Goal: Feedback & Contribution: Contribute content

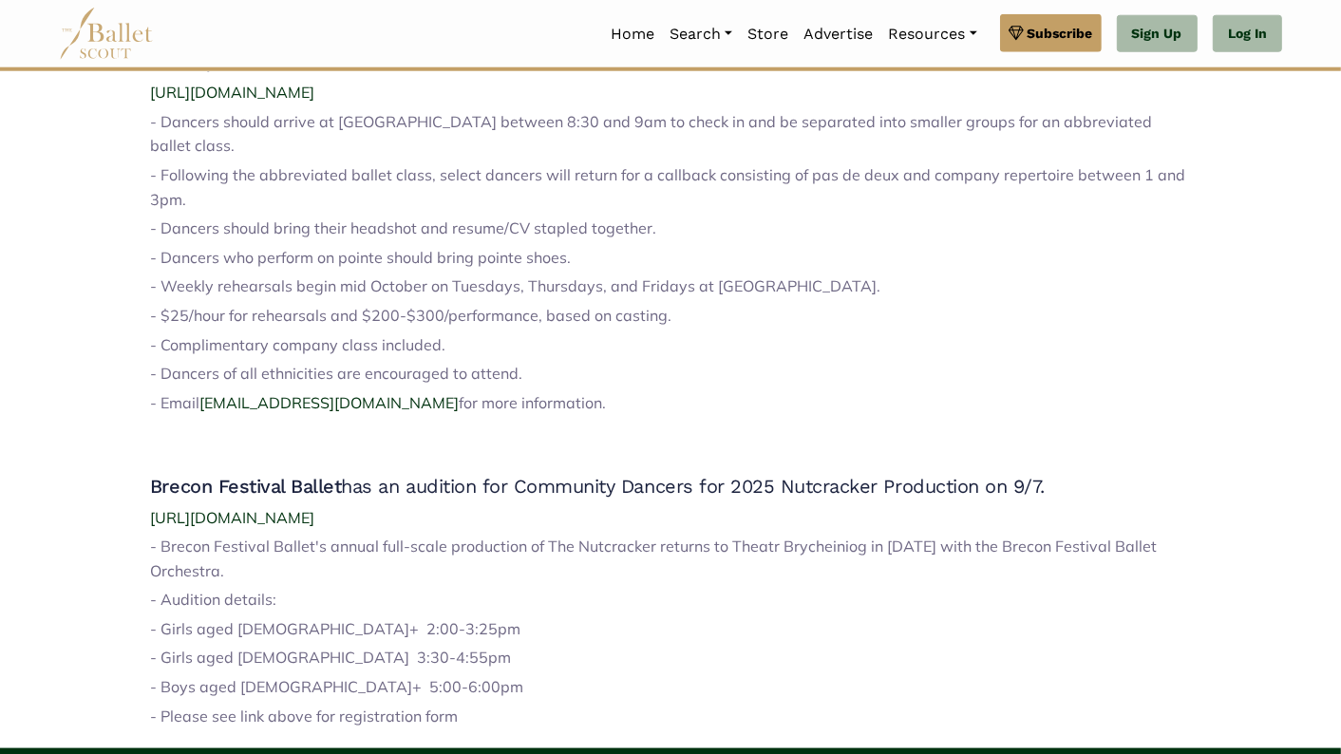
scroll to position [1693, 0]
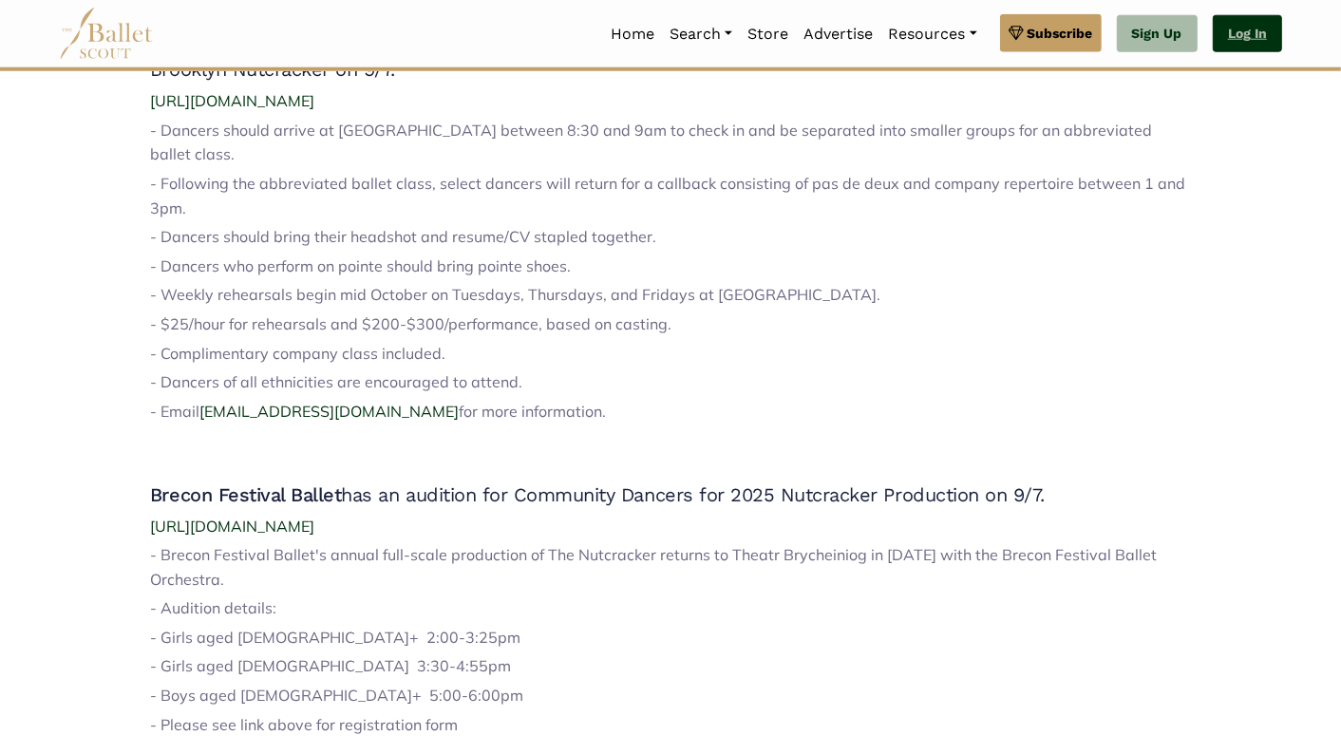
click at [1232, 43] on link "Log In" at bounding box center [1247, 34] width 69 height 38
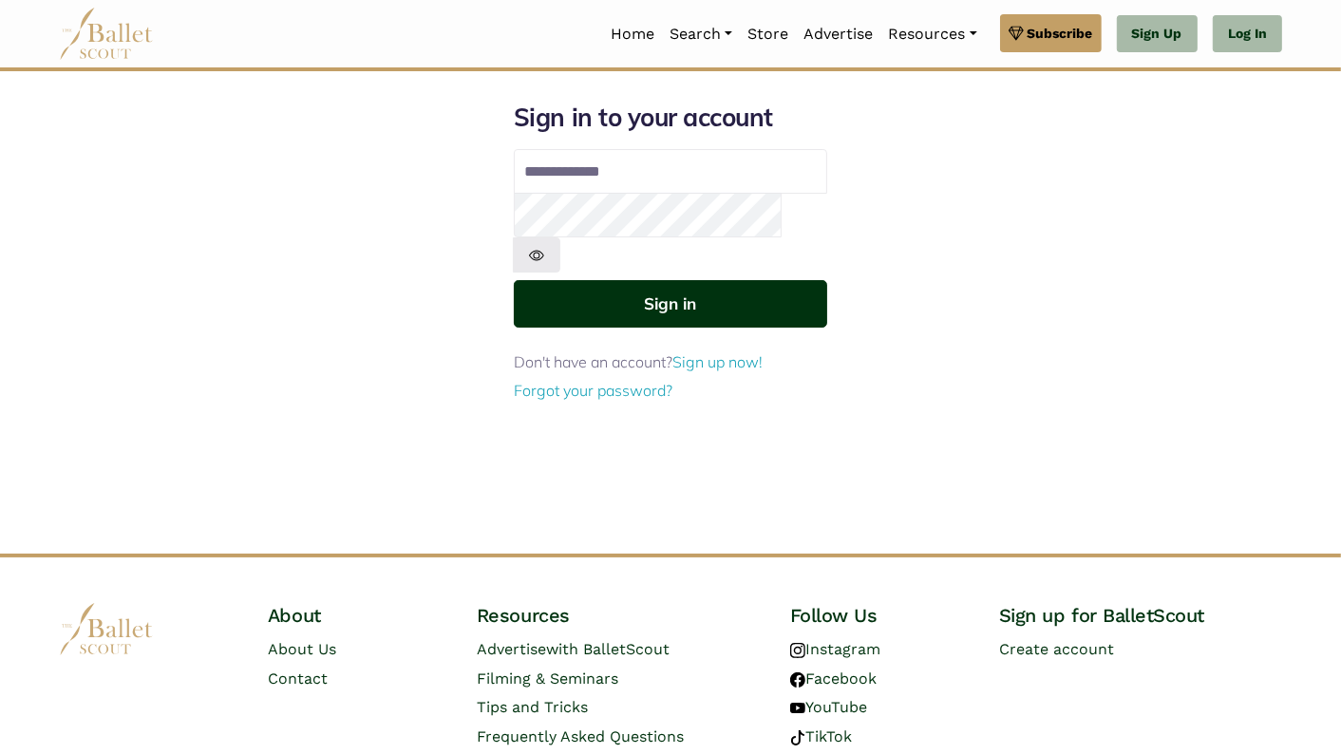
type input "**********"
click at [637, 280] on button "Sign in" at bounding box center [670, 303] width 313 height 47
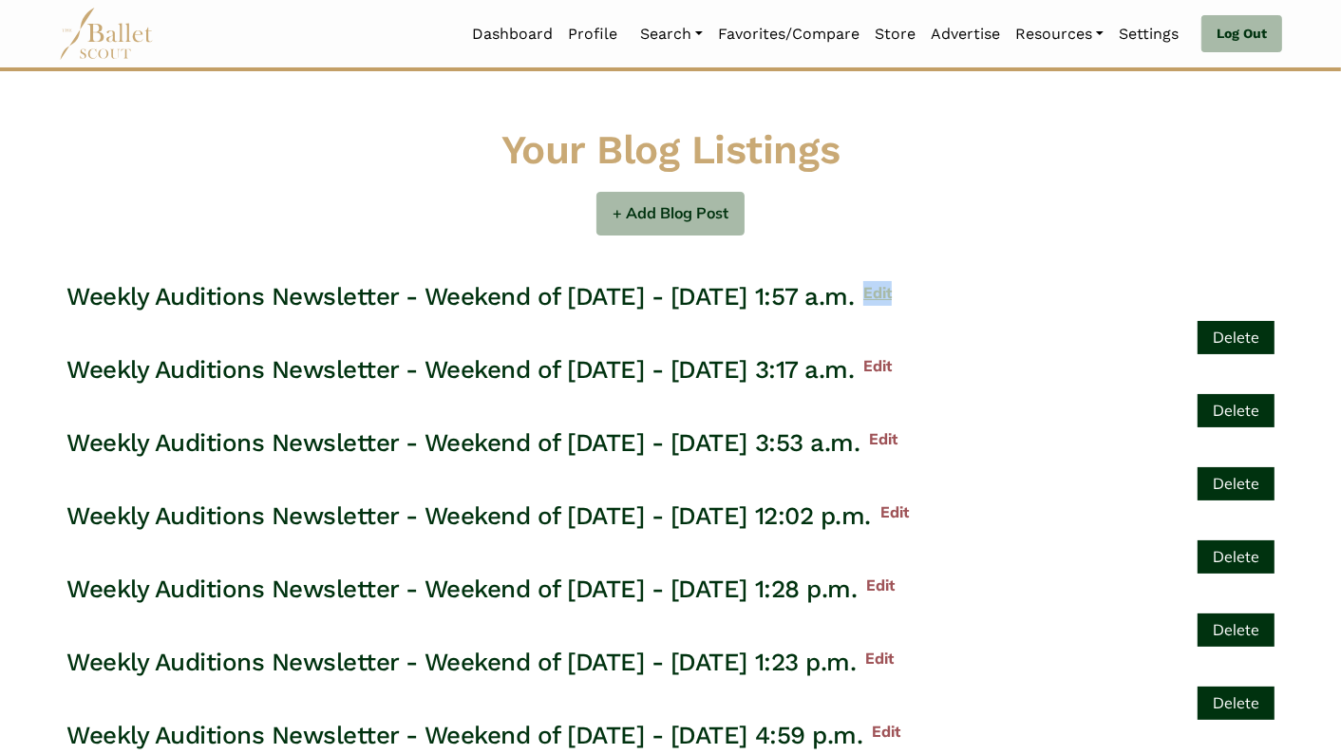
click at [892, 291] on link "Edit" at bounding box center [873, 293] width 38 height 25
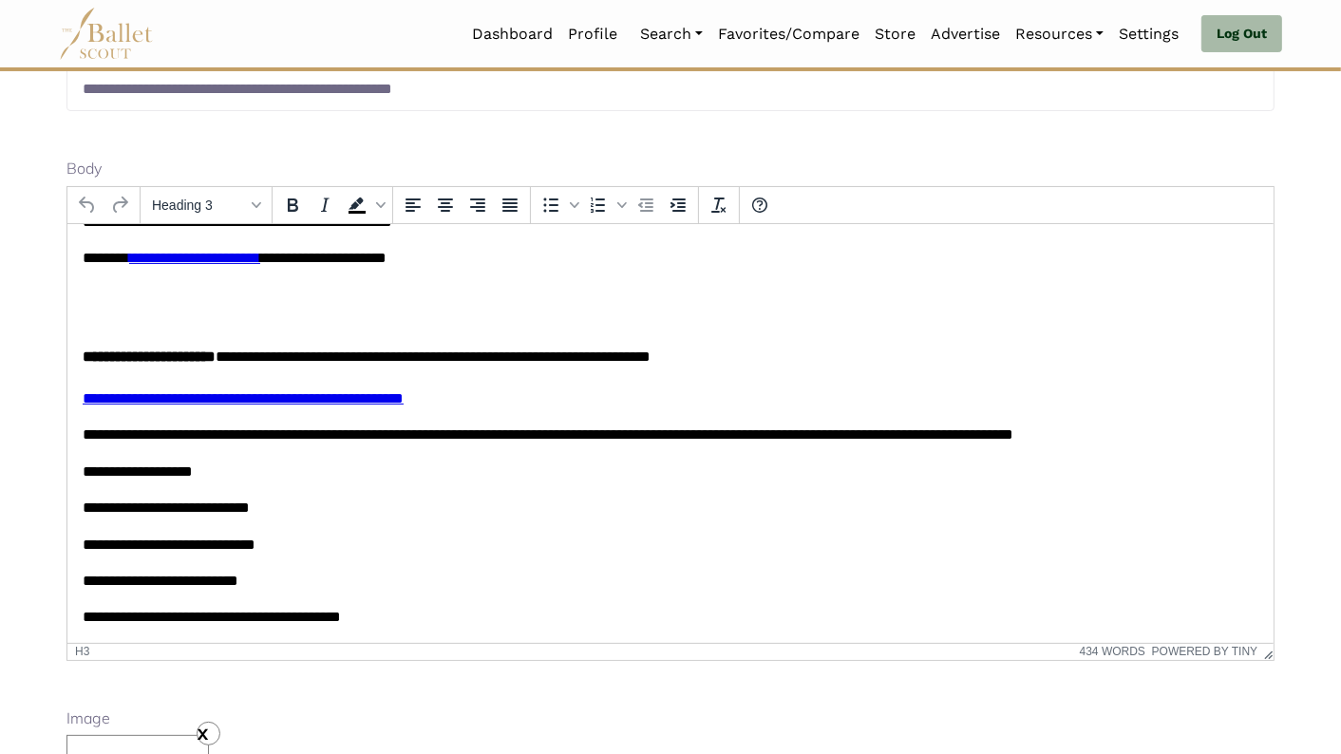
scroll to position [323, 0]
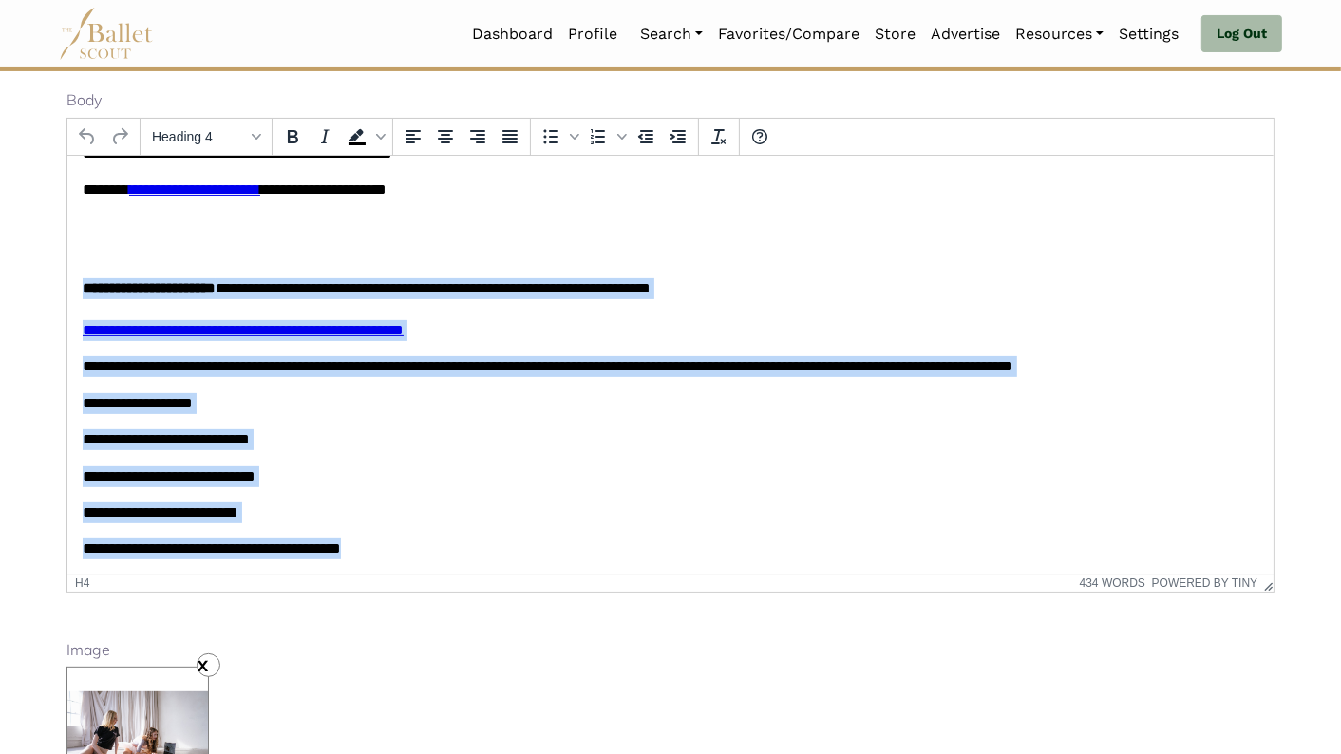
drag, startPoint x: 379, startPoint y: 550, endPoint x: 82, endPoint y: 290, distance: 395.1
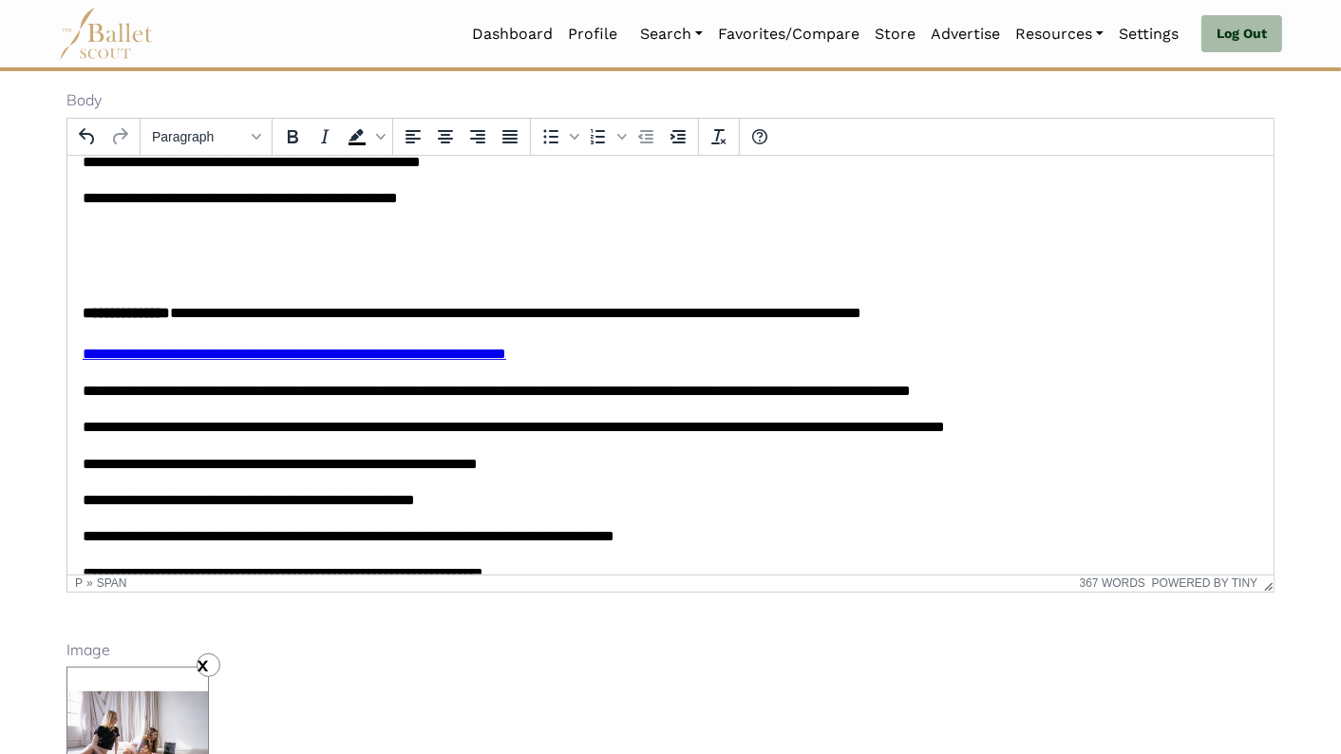
scroll to position [1089, 0]
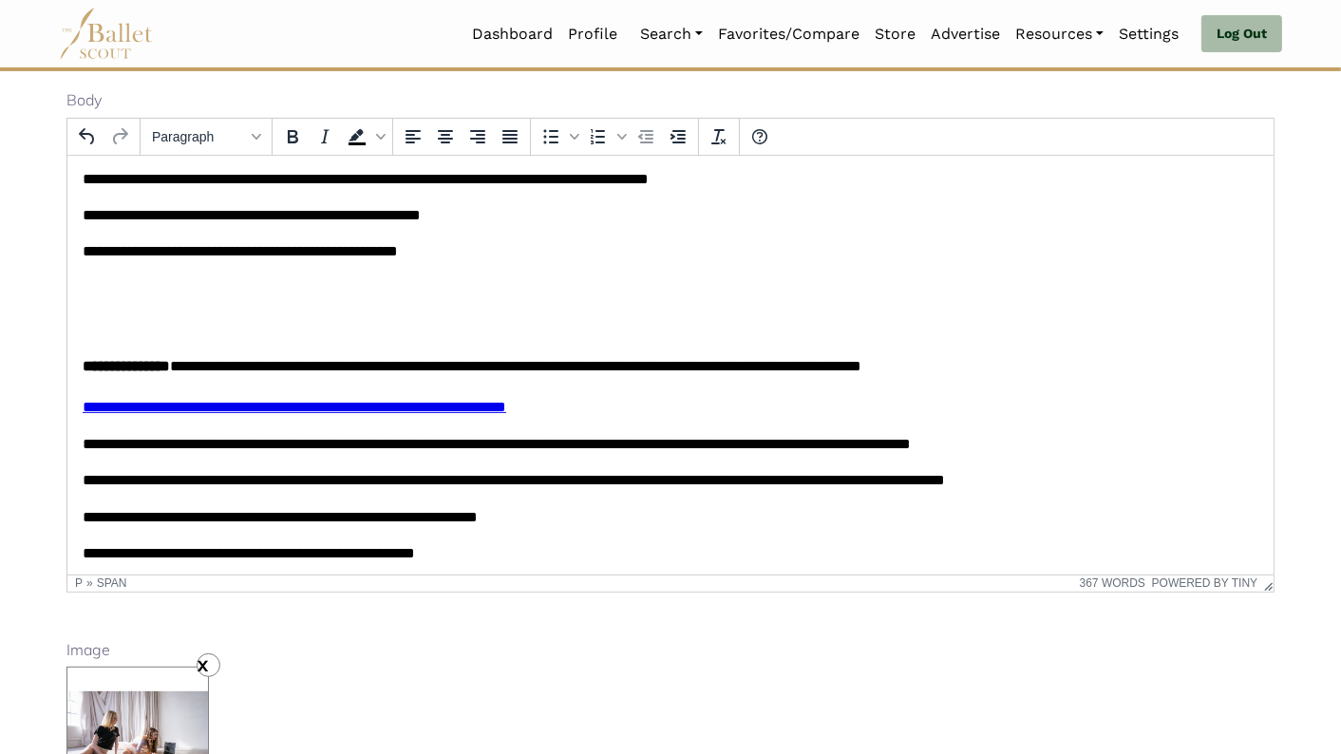
click at [87, 328] on p "Rich Text Area. Press ALT-0 for help." at bounding box center [670, 323] width 1176 height 21
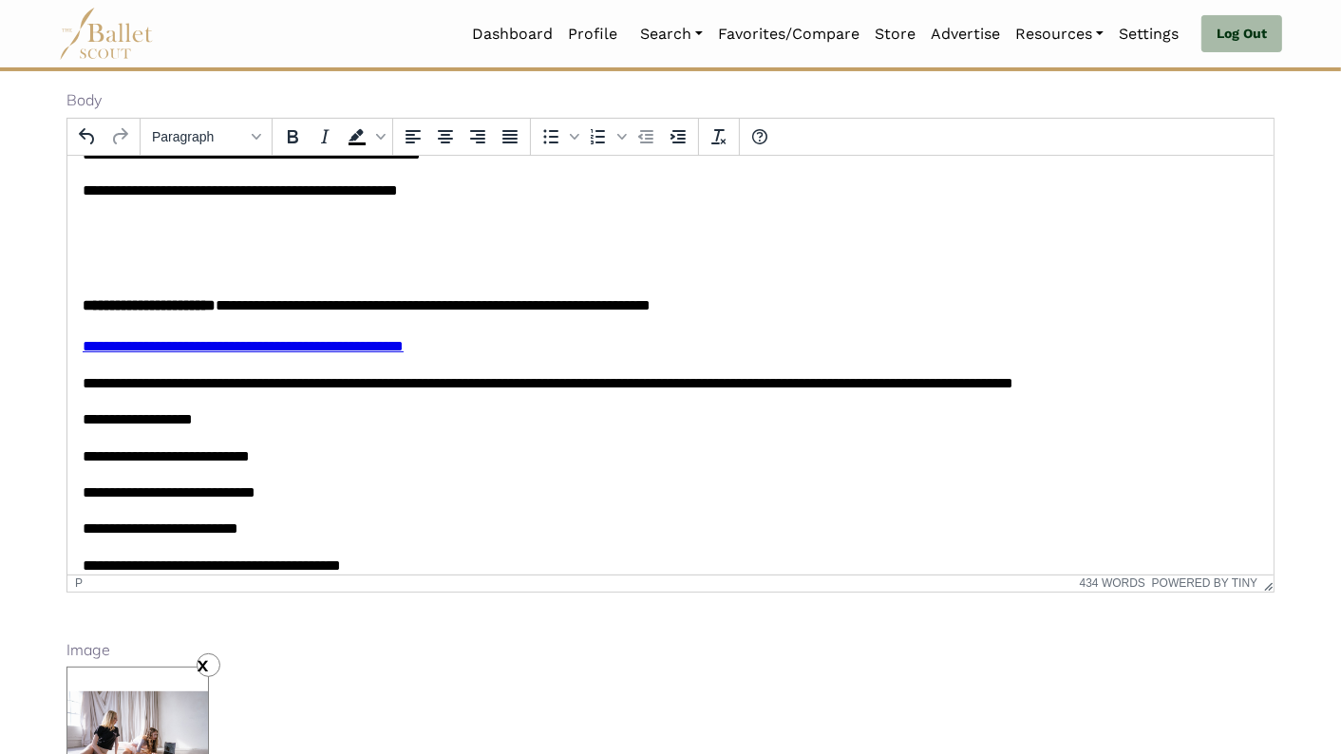
click at [137, 230] on p "Rich Text Area. Press ALT-0 for help." at bounding box center [670, 227] width 1176 height 21
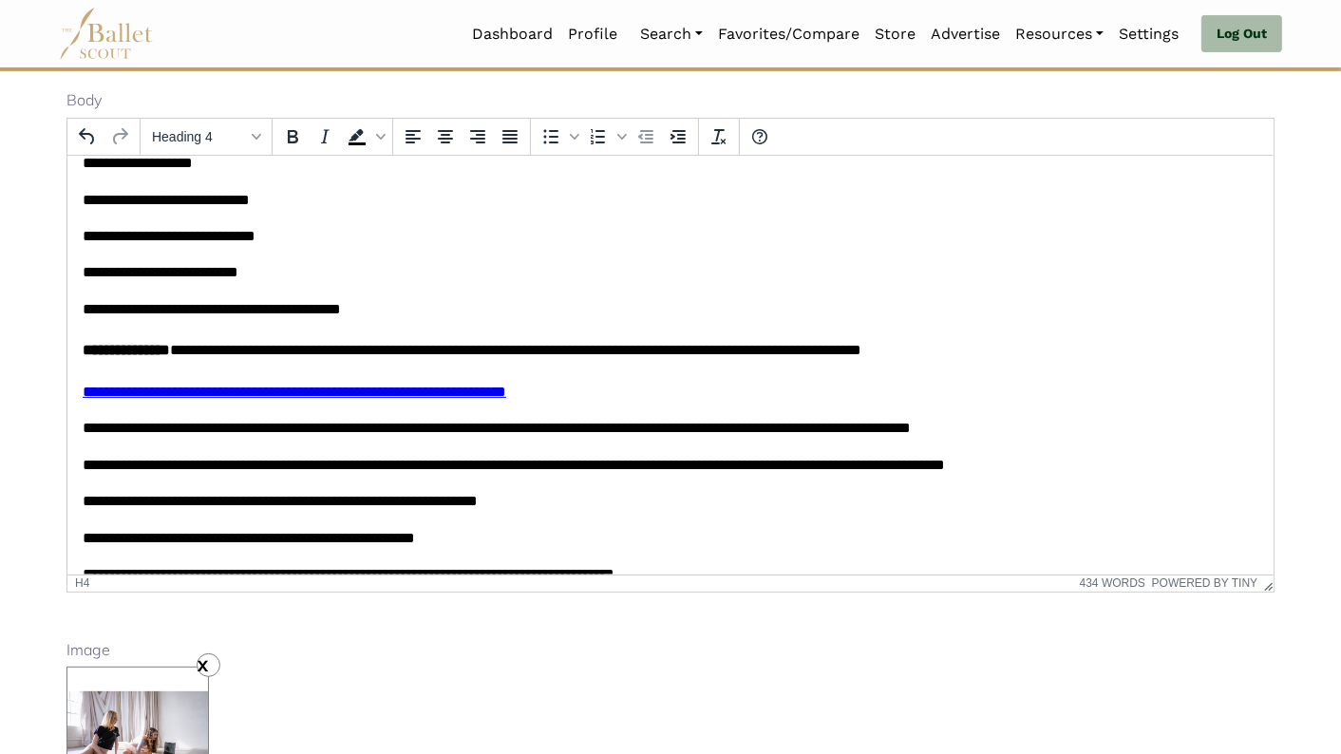
scroll to position [1408, 0]
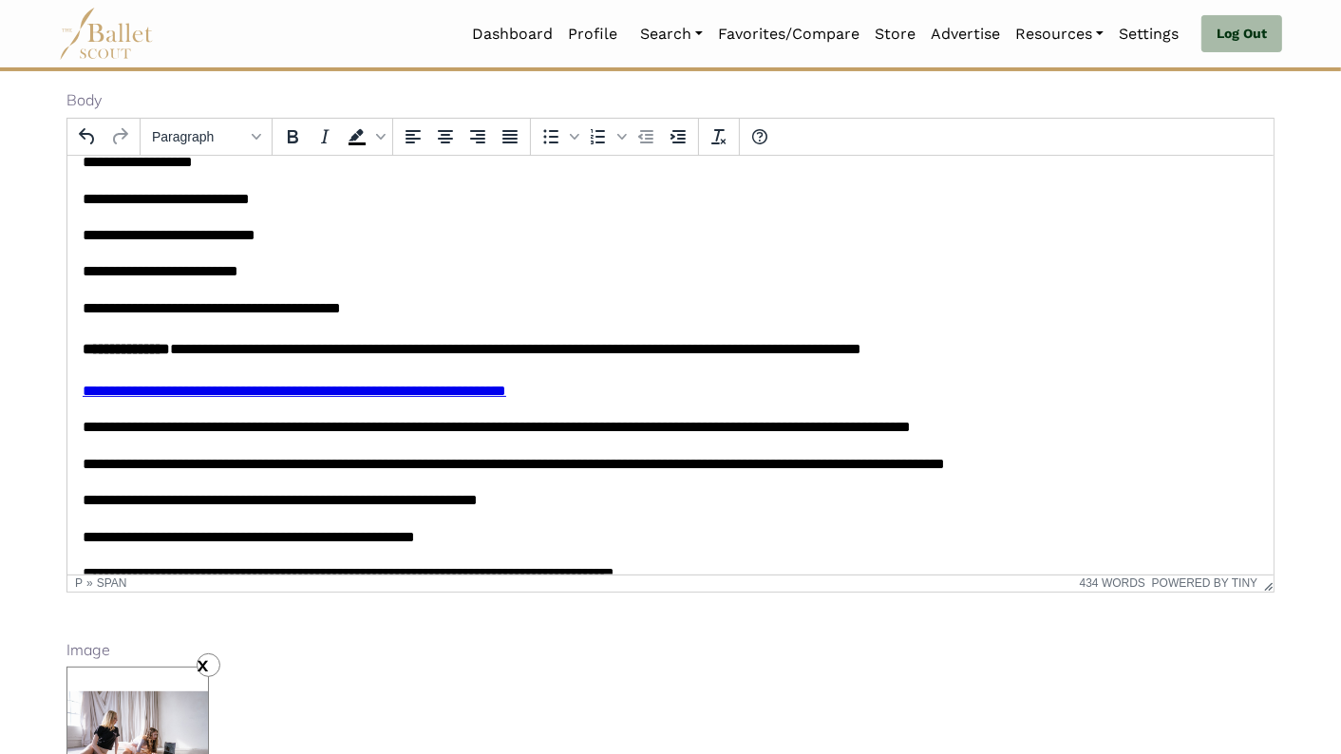
click at [398, 312] on p "**********" at bounding box center [670, 307] width 1176 height 21
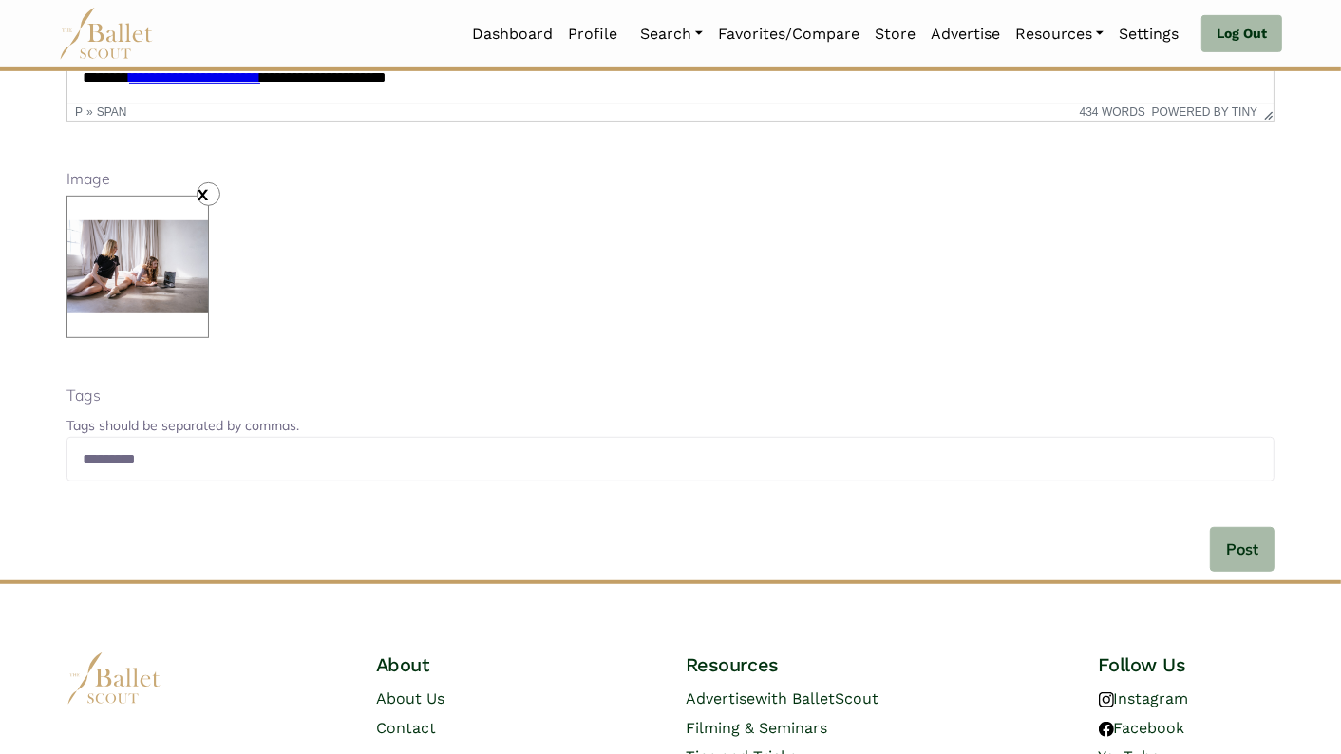
scroll to position [829, 0]
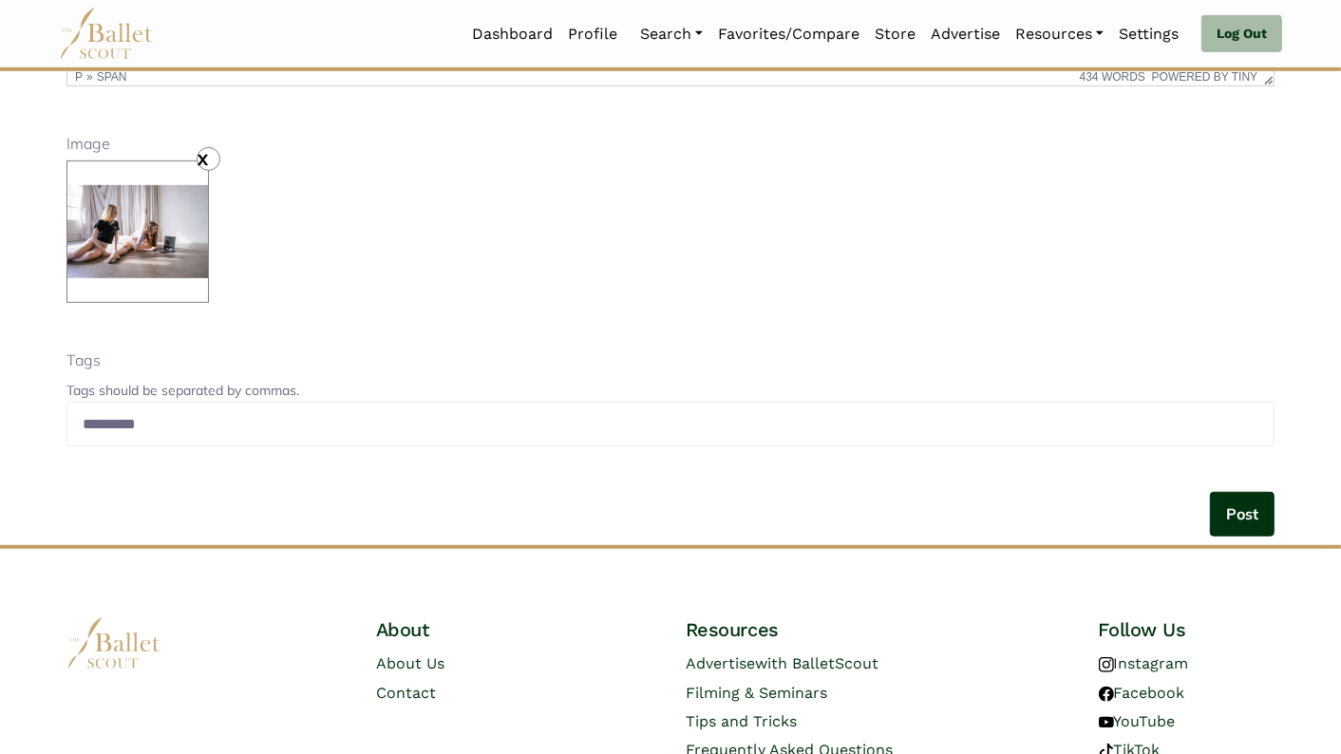
click at [1248, 518] on button "Post" at bounding box center [1242, 514] width 65 height 45
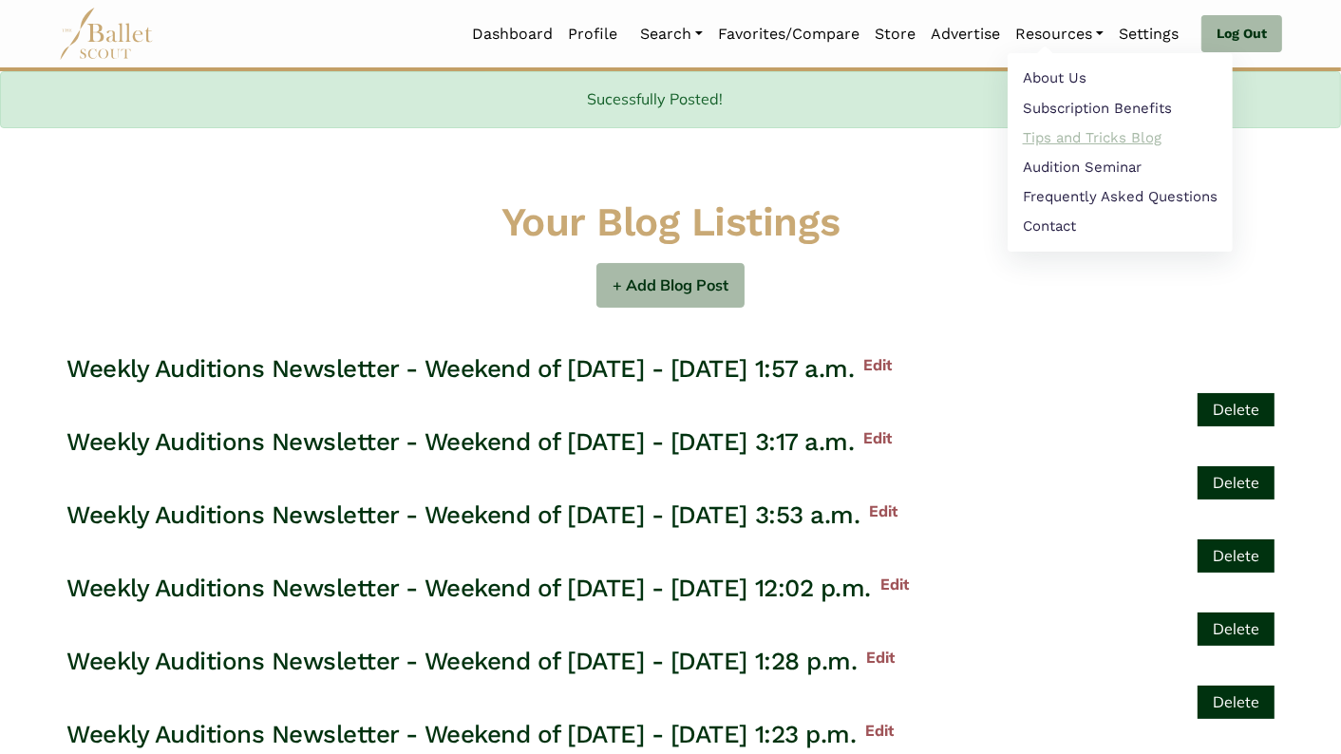
click at [1064, 143] on link "Tips and Tricks Blog" at bounding box center [1120, 137] width 225 height 29
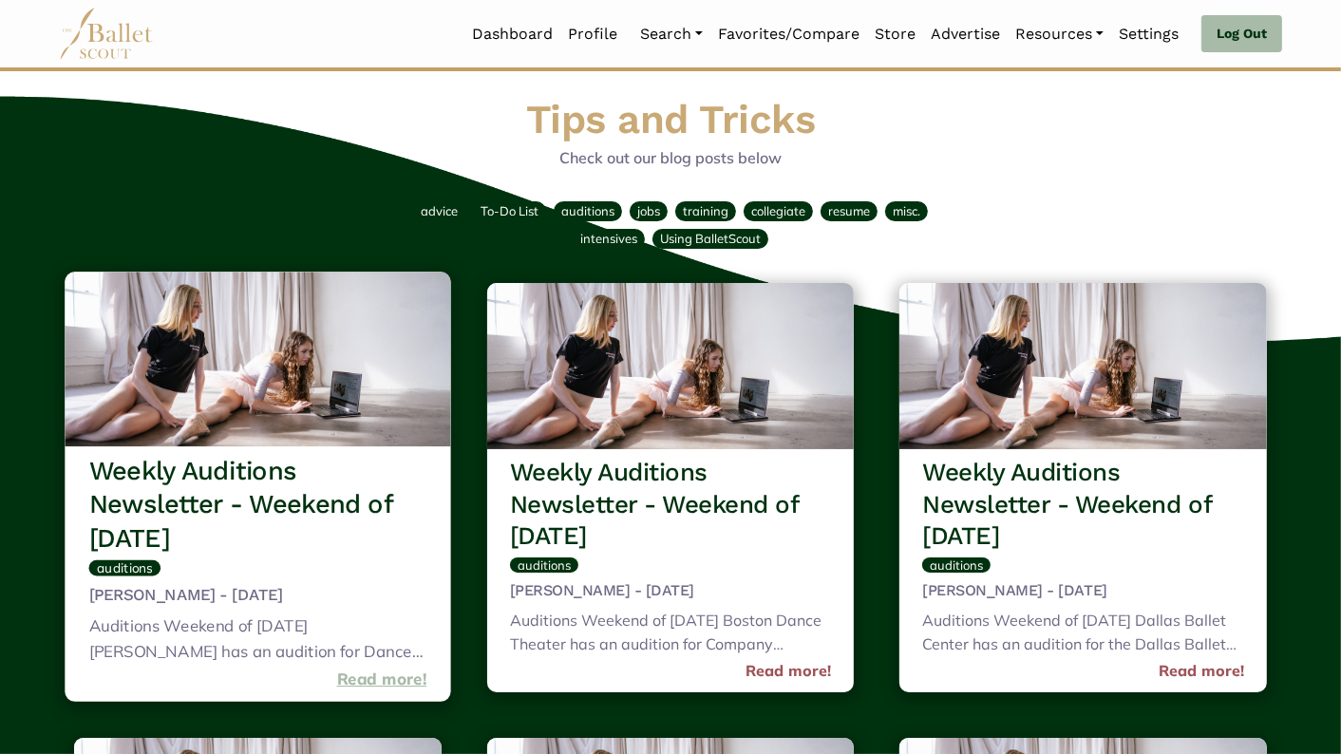
click at [379, 669] on link "Read more!" at bounding box center [382, 680] width 90 height 26
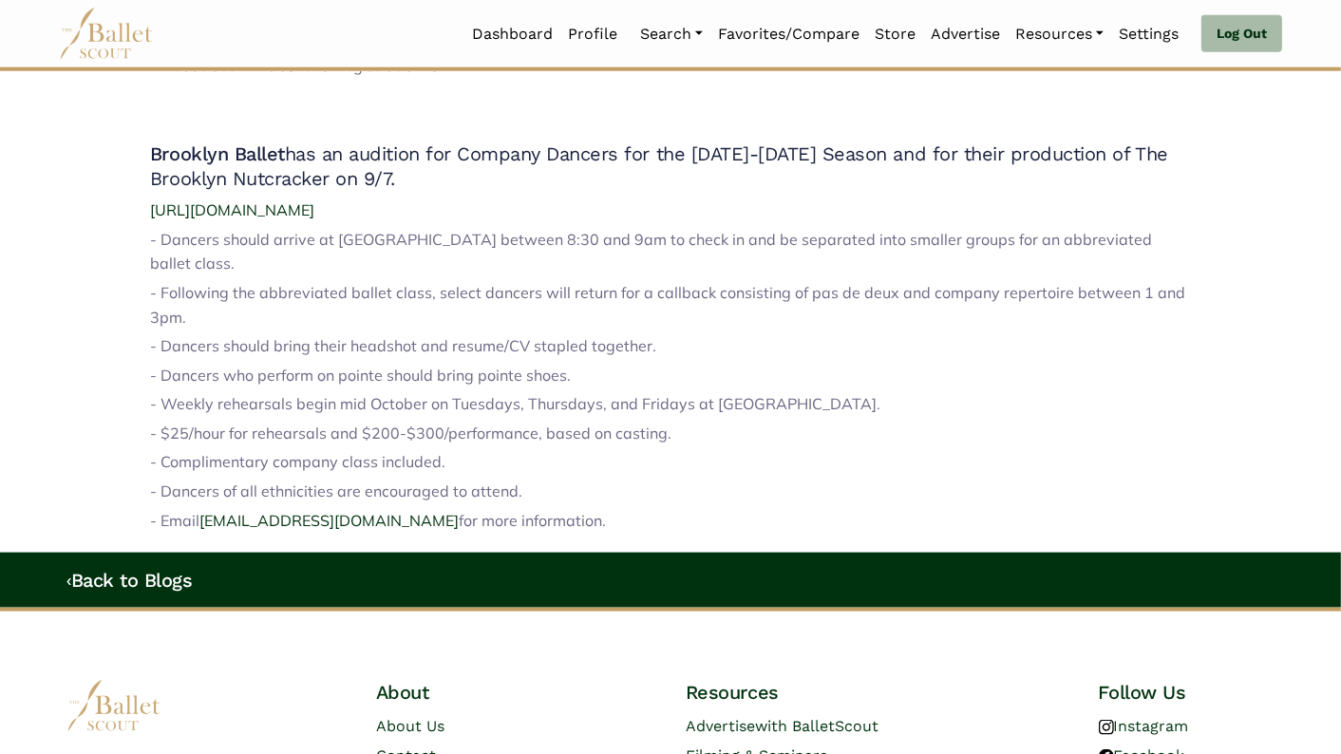
scroll to position [1905, 0]
